Goal: Task Accomplishment & Management: Complete application form

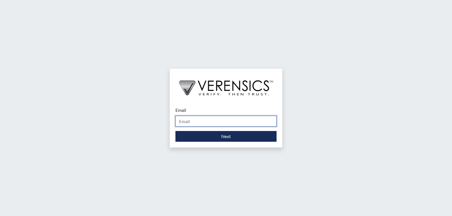
click at [229, 124] on input "Email" at bounding box center [225, 121] width 101 height 11
type input "[PERSON_NAME][EMAIL_ADDRESS][PERSON_NAME][DOMAIN_NAME]"
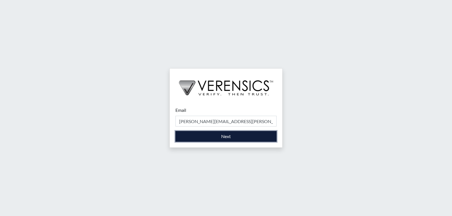
click at [228, 136] on button "Next" at bounding box center [225, 136] width 101 height 11
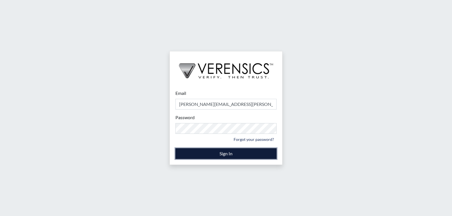
click at [222, 155] on button "Sign In" at bounding box center [225, 153] width 101 height 11
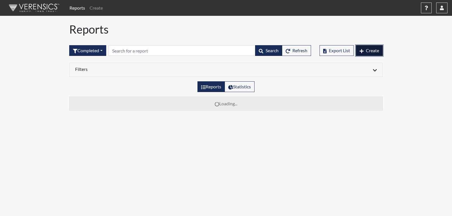
click at [371, 53] on span "Create" at bounding box center [372, 50] width 13 height 5
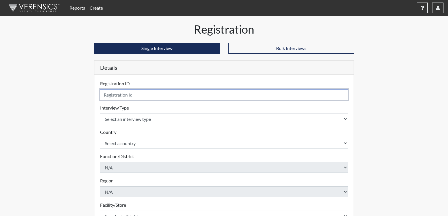
click at [164, 95] on input "text" at bounding box center [224, 94] width 248 height 11
type input "SME3861"
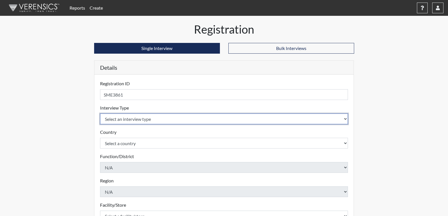
click at [156, 117] on select "Select an interview type Corrections Pre-Employment" at bounding box center [224, 119] width 248 height 11
select select "ff733e93-e1bf-11ea-9c9f-0eff0cf7eb8f"
click at [100, 114] on select "Select an interview type Corrections Pre-Employment" at bounding box center [224, 119] width 248 height 11
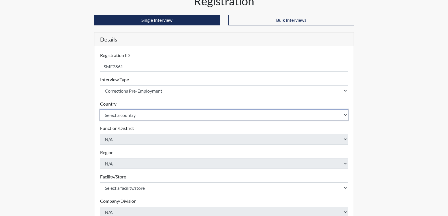
click at [144, 113] on select "Select a country [GEOGRAPHIC_DATA] [GEOGRAPHIC_DATA]" at bounding box center [224, 115] width 248 height 11
select select "united-states-of-[GEOGRAPHIC_DATA]"
click at [100, 110] on select "Select a country [GEOGRAPHIC_DATA] [GEOGRAPHIC_DATA]" at bounding box center [224, 115] width 248 height 11
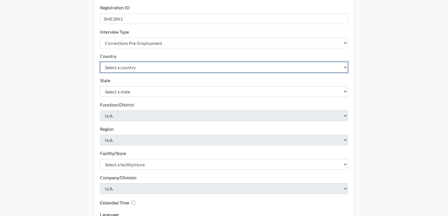
scroll to position [85, 0]
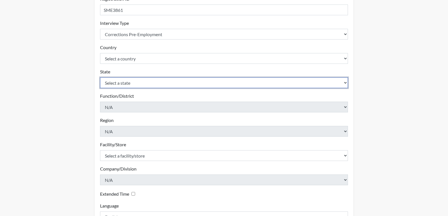
click at [136, 81] on select "Select a state [US_STATE] [US_STATE] [US_STATE] [US_STATE] [US_STATE] [US_STATE…" at bounding box center [224, 82] width 248 height 11
select select "GA"
click at [100, 77] on select "Select a state [US_STATE] [US_STATE] [US_STATE] [US_STATE] [US_STATE] [US_STATE…" at bounding box center [224, 82] width 248 height 11
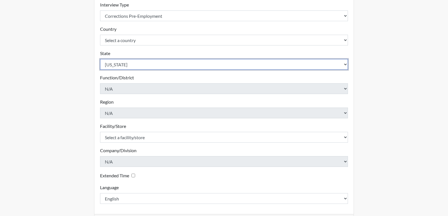
scroll to position [113, 0]
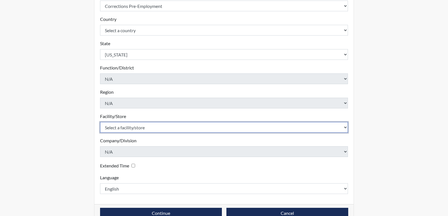
click at [147, 126] on select "Select a facility/store [PERSON_NAME]" at bounding box center [224, 127] width 248 height 11
select select "022d70d9-6788-4b21-95d9-d3ba1afe1ec8"
click at [100, 122] on select "Select a facility/store [PERSON_NAME]" at bounding box center [224, 127] width 248 height 11
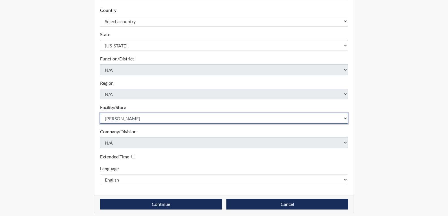
scroll to position [126, 0]
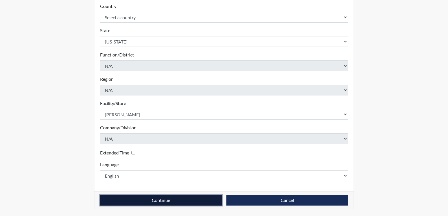
click at [173, 203] on button "Continue" at bounding box center [161, 200] width 122 height 11
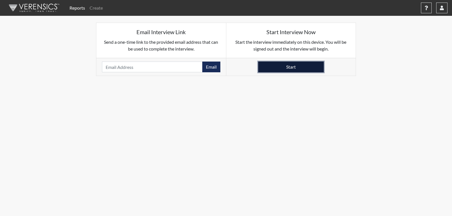
click at [290, 66] on button "Start" at bounding box center [291, 67] width 66 height 11
